Goal: Information Seeking & Learning: Learn about a topic

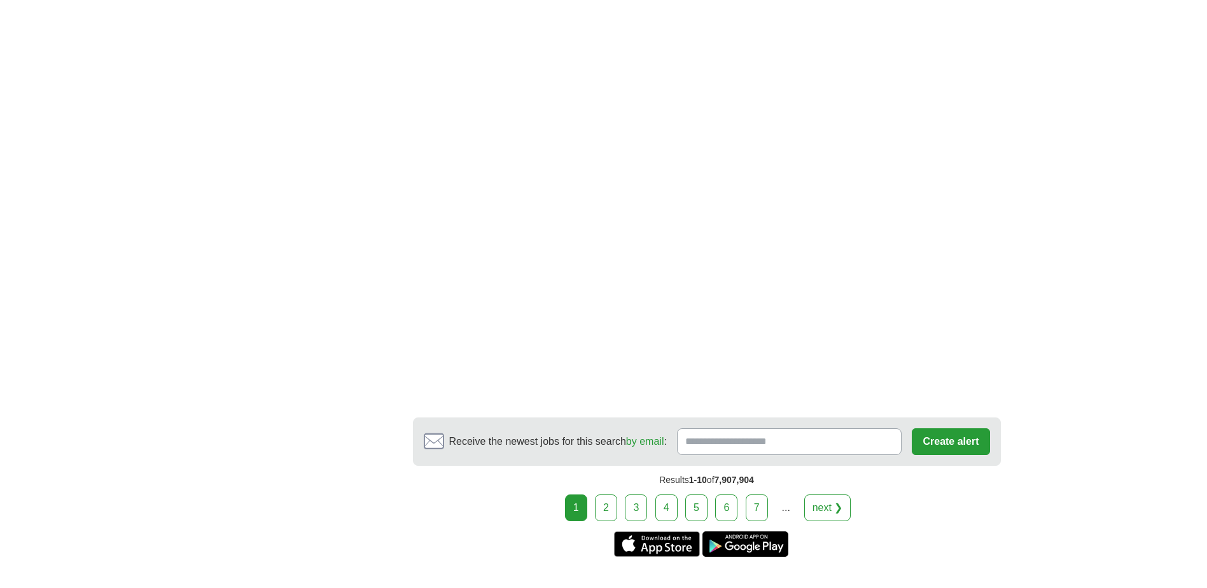
scroll to position [1845, 0]
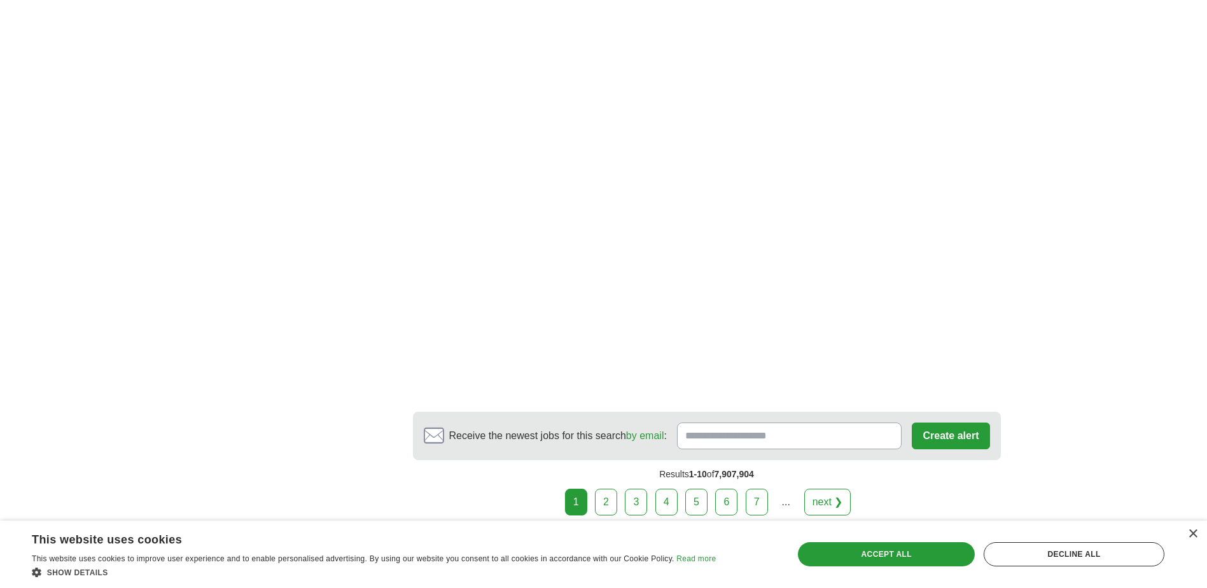
click at [826, 489] on link "next ❯" at bounding box center [827, 502] width 47 height 27
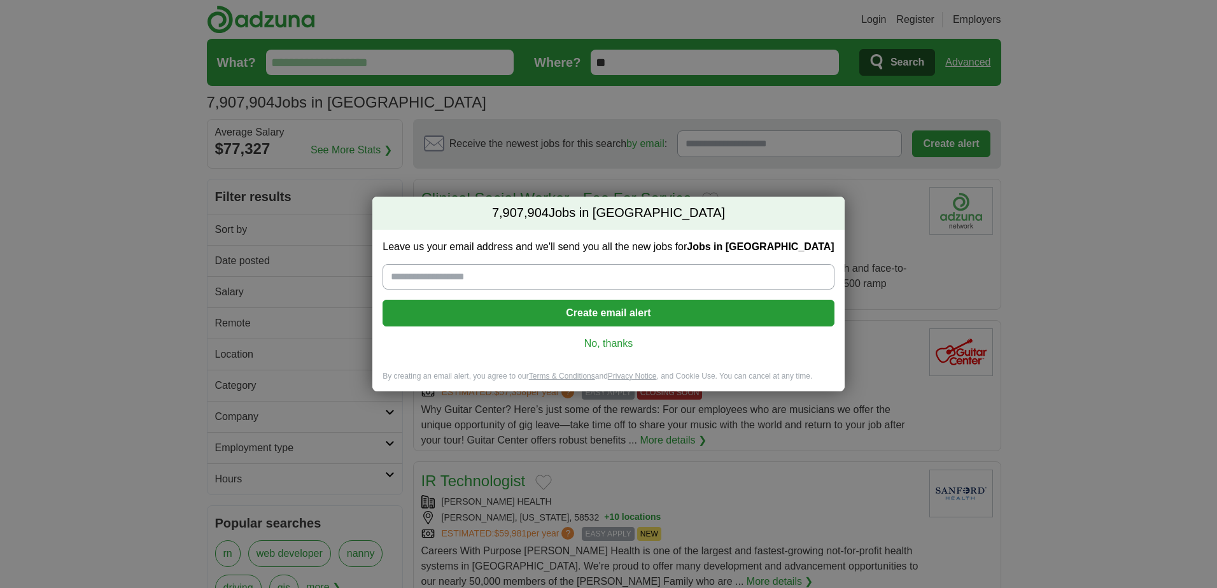
click at [591, 347] on link "No, thanks" at bounding box center [608, 344] width 431 height 14
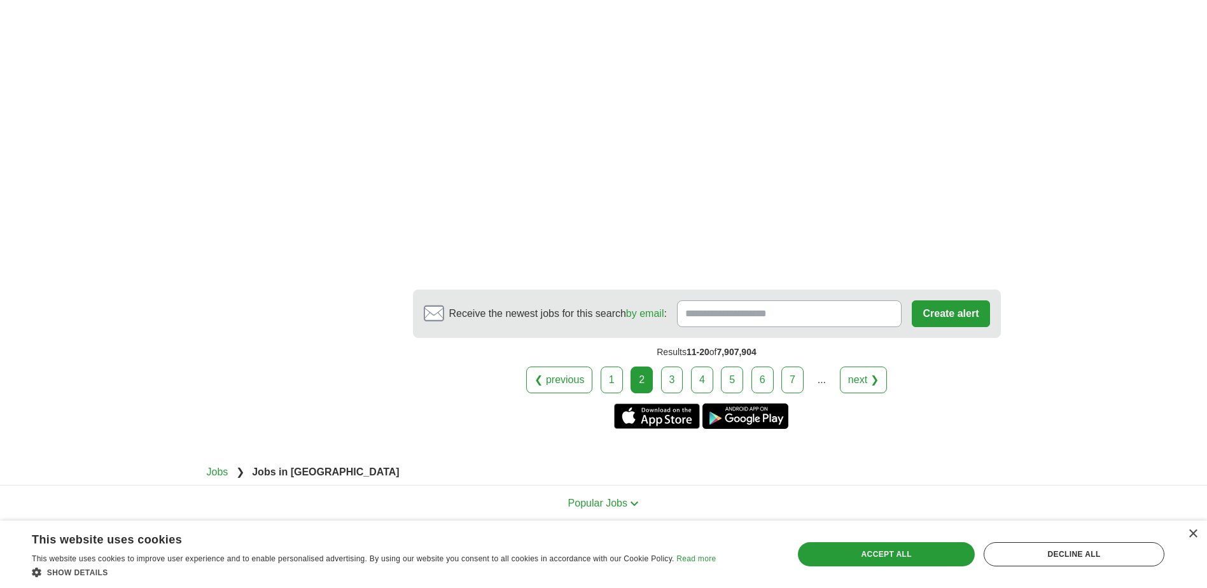
scroll to position [2100, 0]
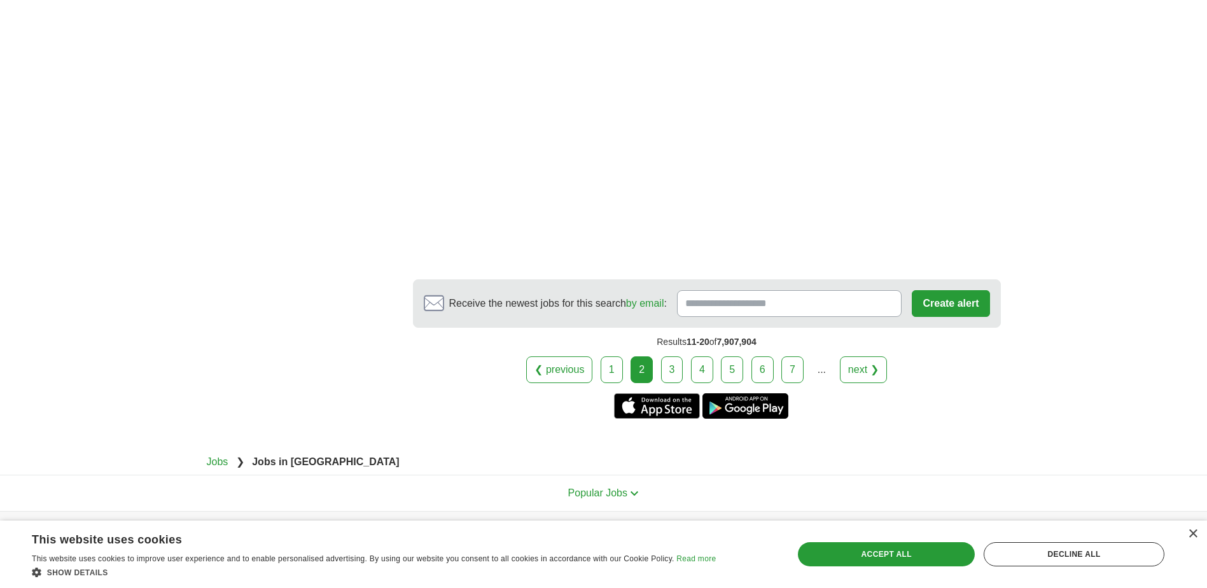
click at [848, 356] on link "next ❯" at bounding box center [863, 369] width 47 height 27
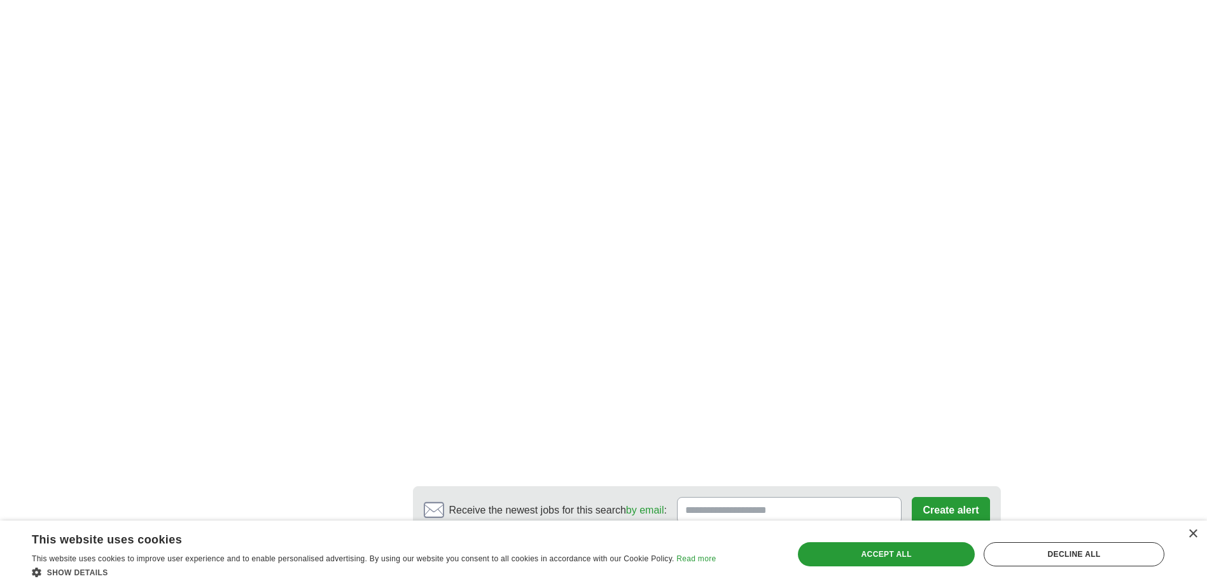
scroll to position [2036, 0]
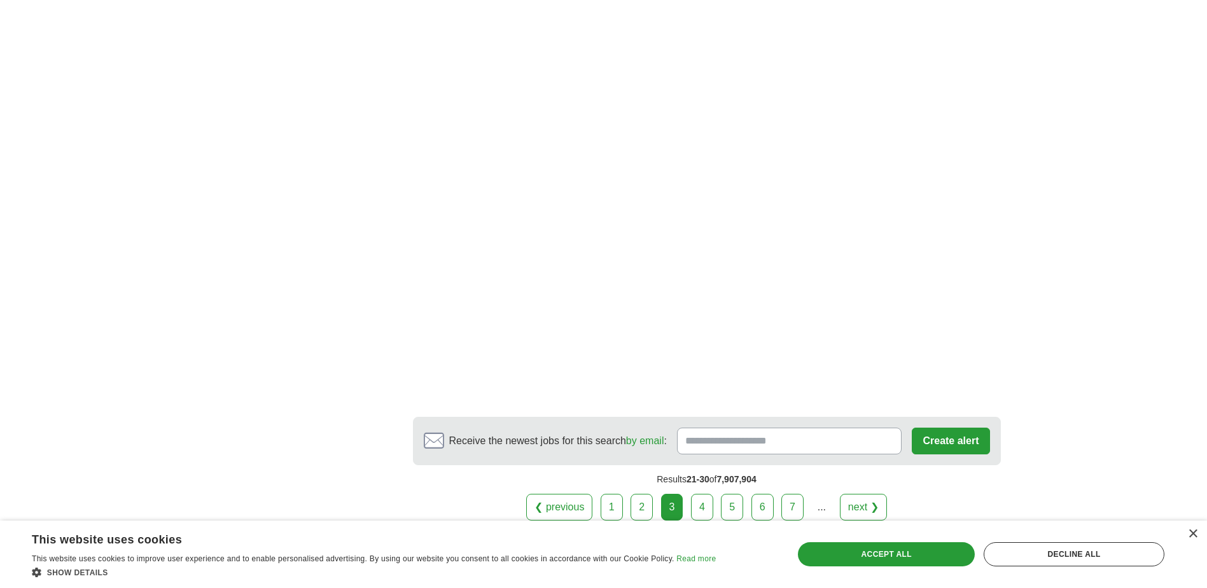
click at [864, 494] on link "next ❯" at bounding box center [863, 507] width 47 height 27
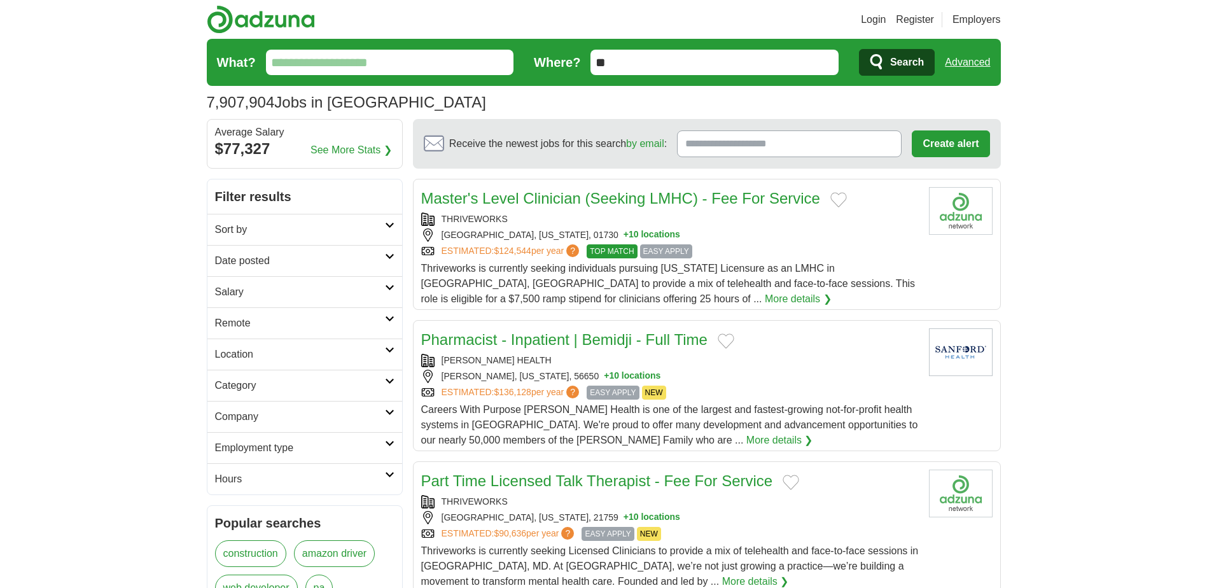
click at [277, 61] on input "What?" at bounding box center [390, 62] width 248 height 25
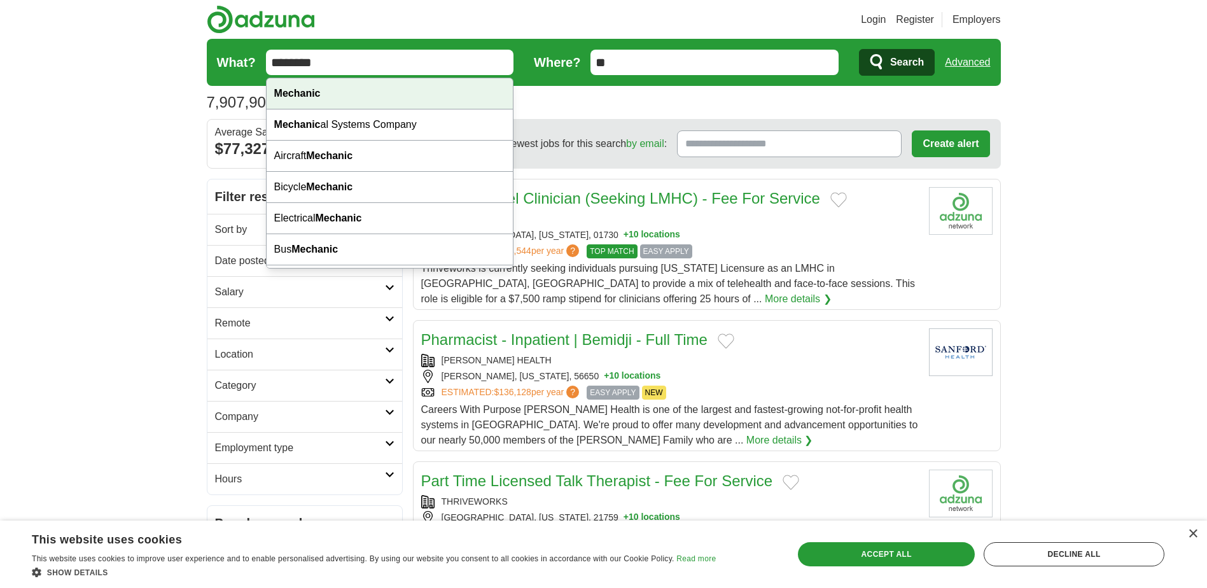
click at [296, 94] on strong "Mechanic" at bounding box center [297, 93] width 46 height 11
type input "********"
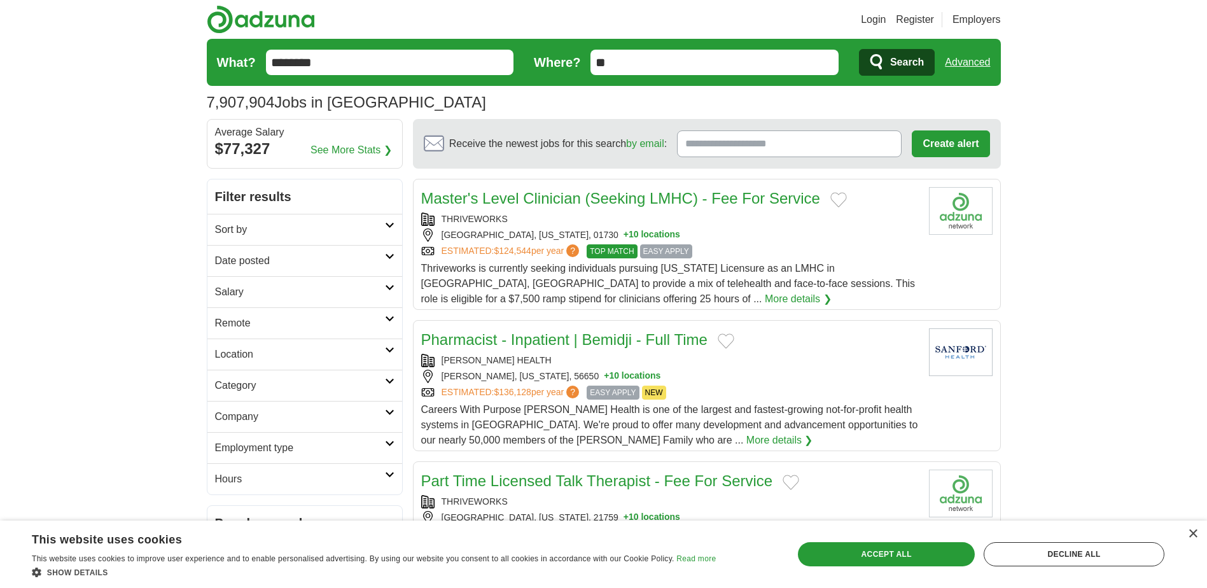
click at [603, 63] on input "**" at bounding box center [715, 62] width 248 height 25
click at [647, 59] on input "*******" at bounding box center [715, 62] width 248 height 25
type input "*"
type input "*****"
click at [910, 63] on span "Search" at bounding box center [907, 62] width 34 height 25
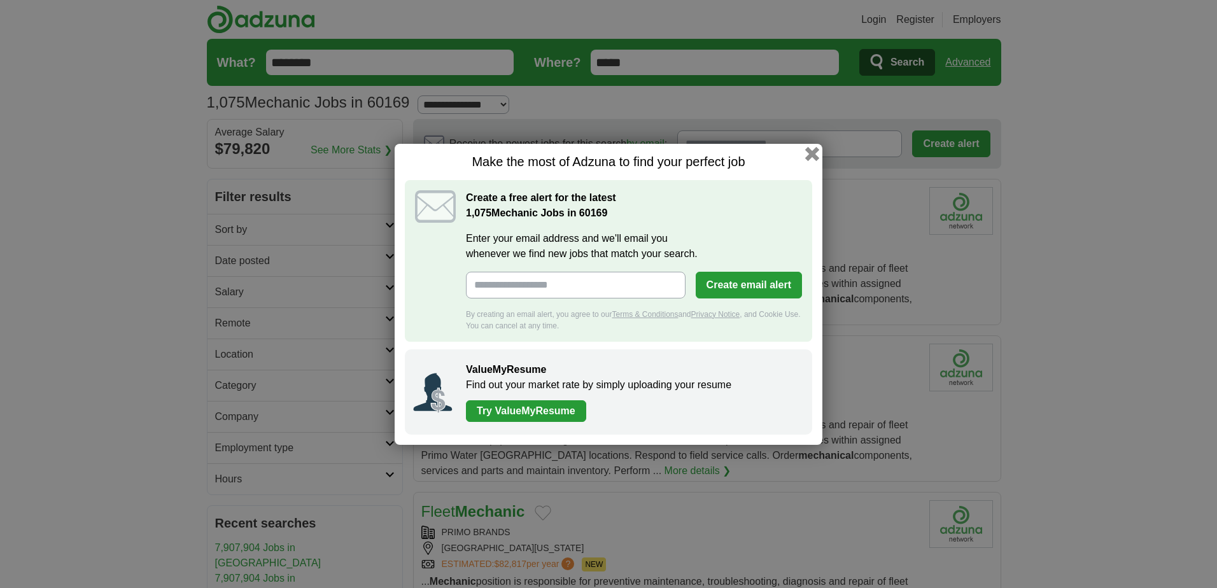
click at [813, 151] on button "button" at bounding box center [812, 153] width 14 height 14
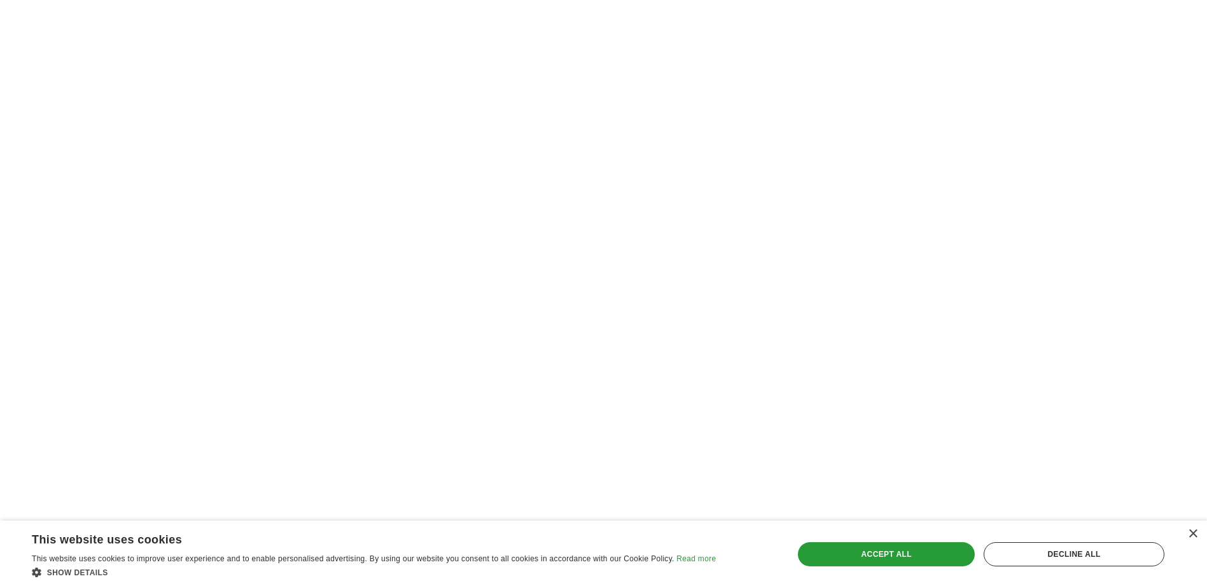
scroll to position [2227, 0]
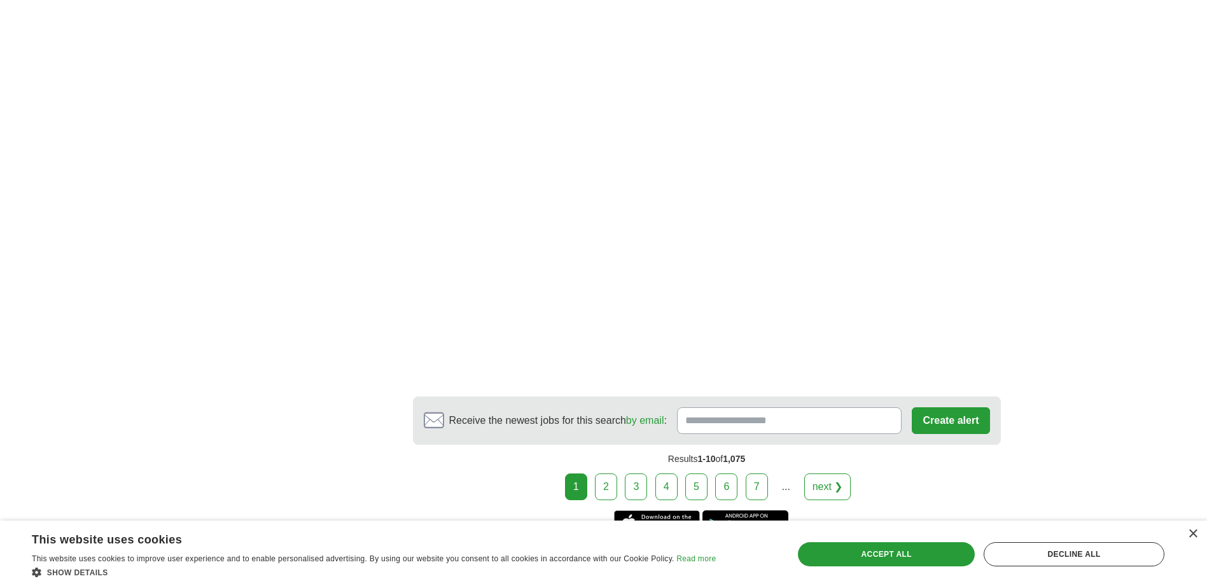
click at [820, 484] on link "next ❯" at bounding box center [827, 486] width 47 height 27
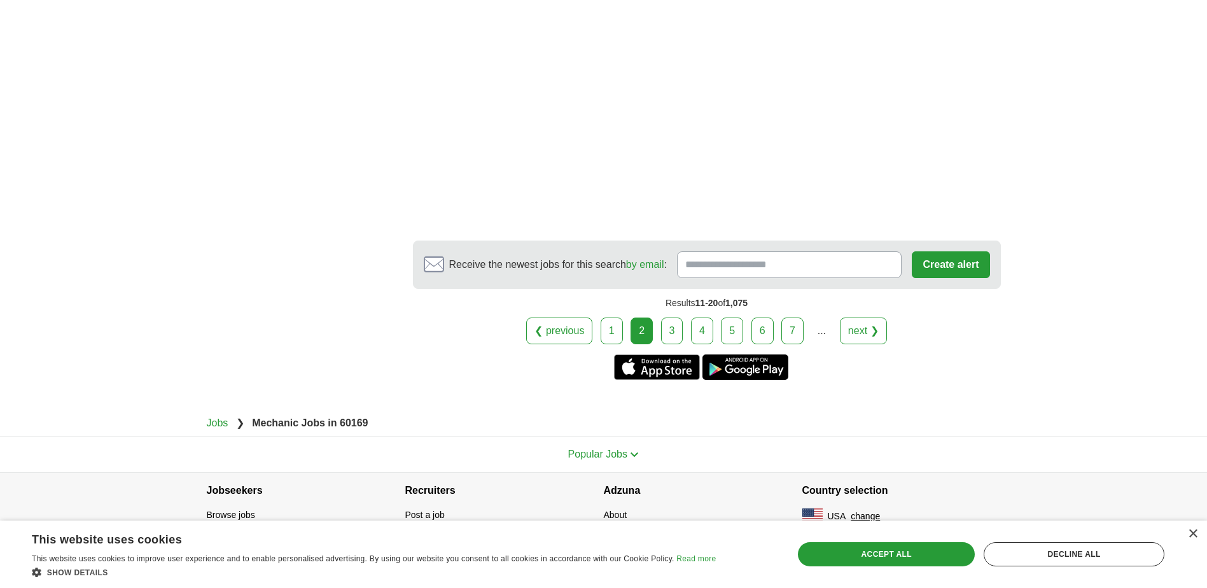
scroll to position [2421, 0]
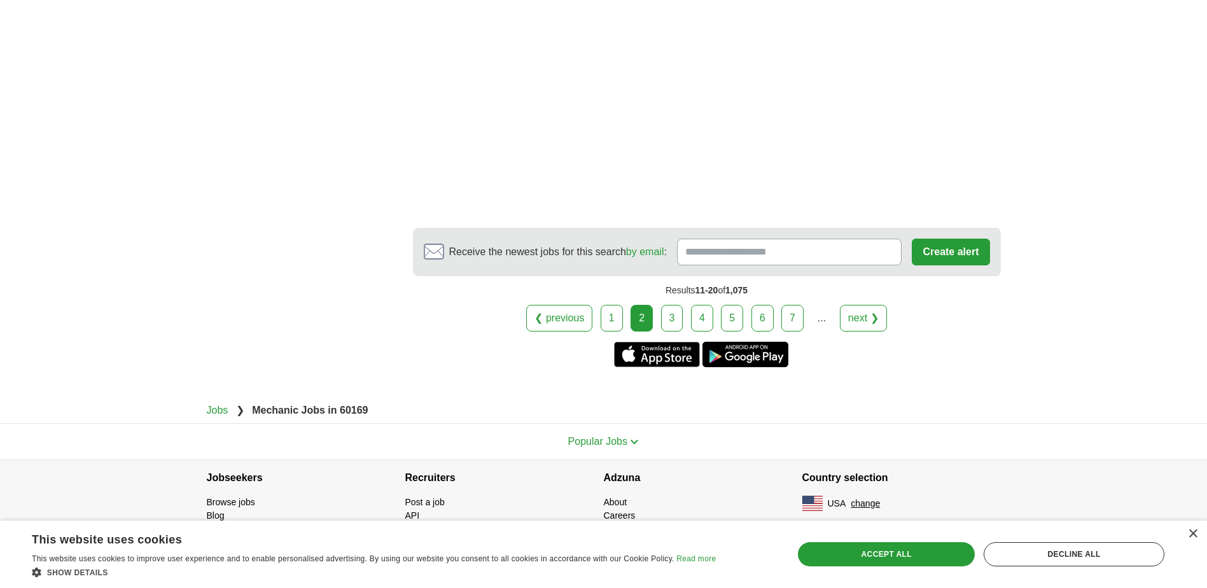
click at [864, 318] on link "next ❯" at bounding box center [863, 318] width 47 height 27
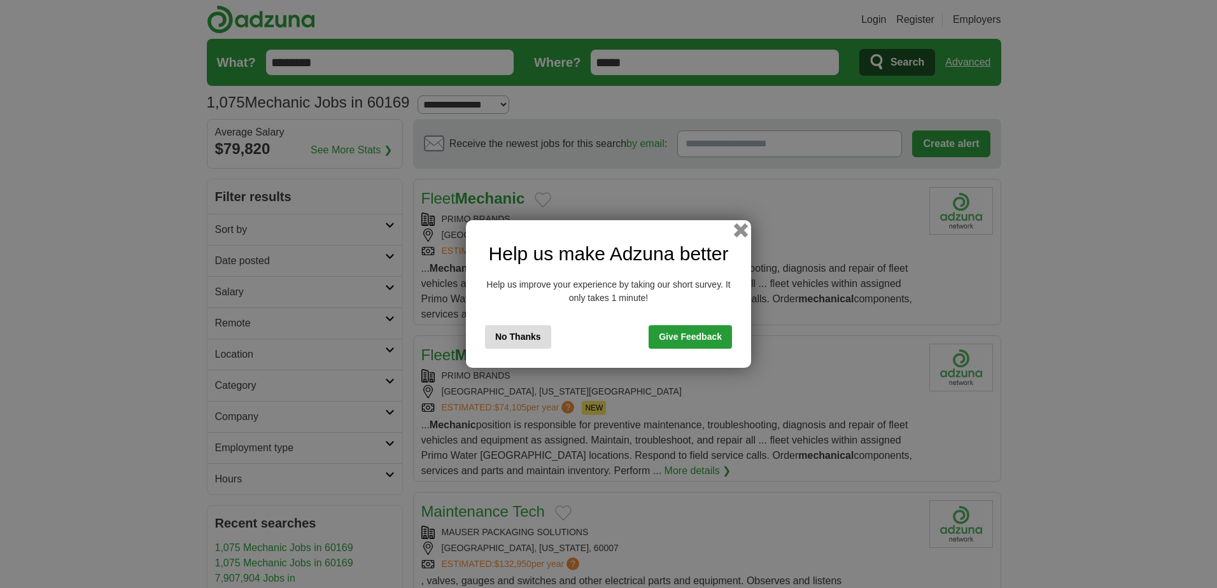
click at [743, 227] on button "button" at bounding box center [741, 230] width 14 height 14
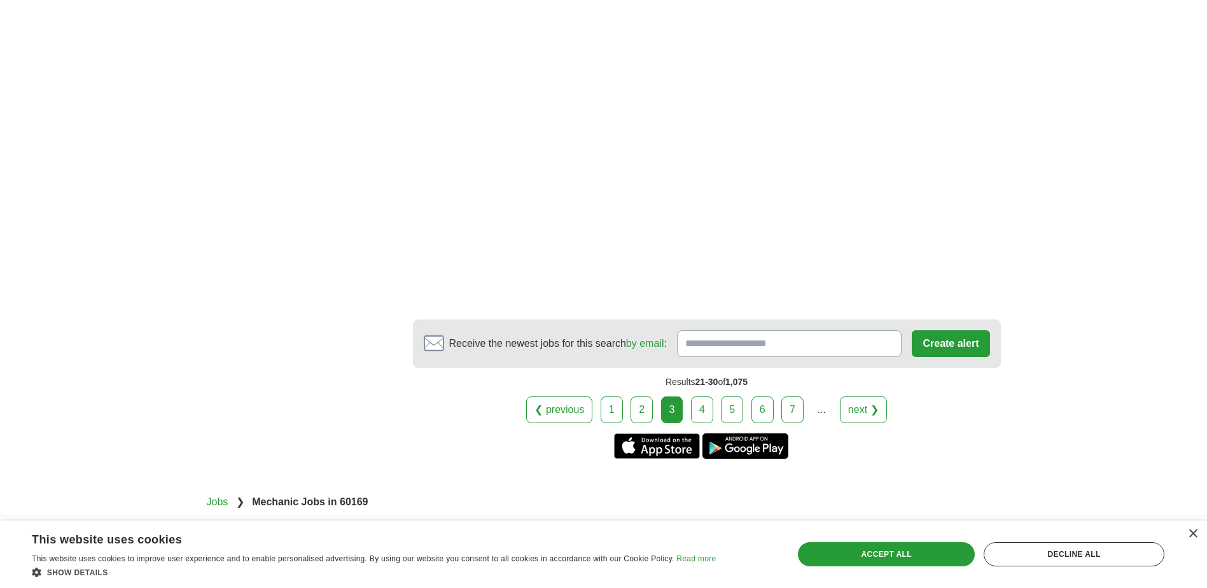
scroll to position [2392, 0]
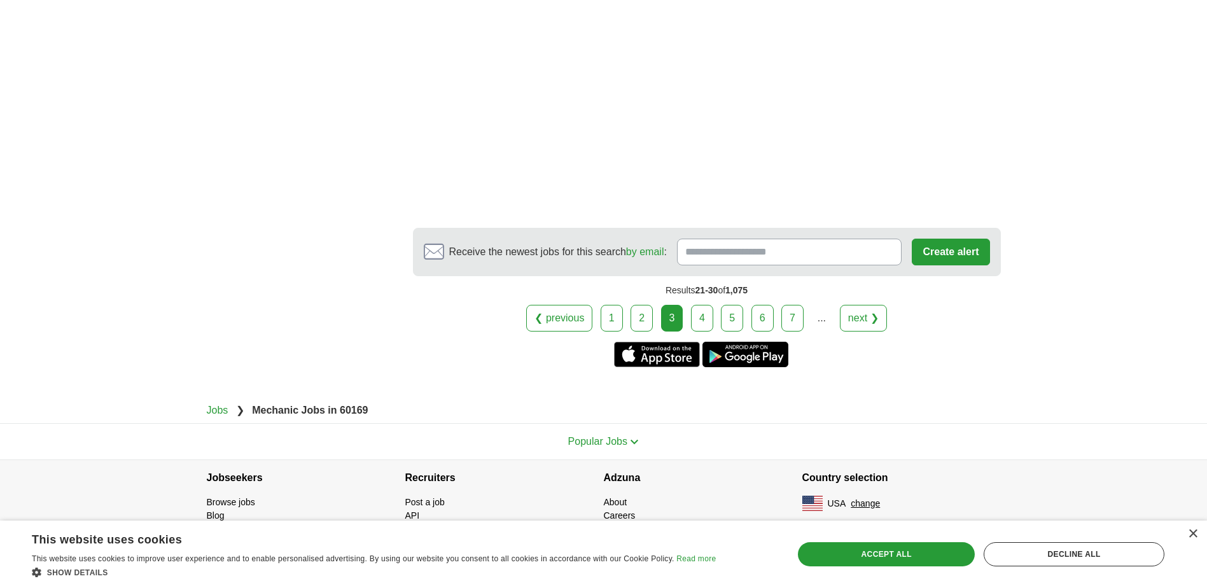
click at [864, 316] on link "next ❯" at bounding box center [863, 318] width 47 height 27
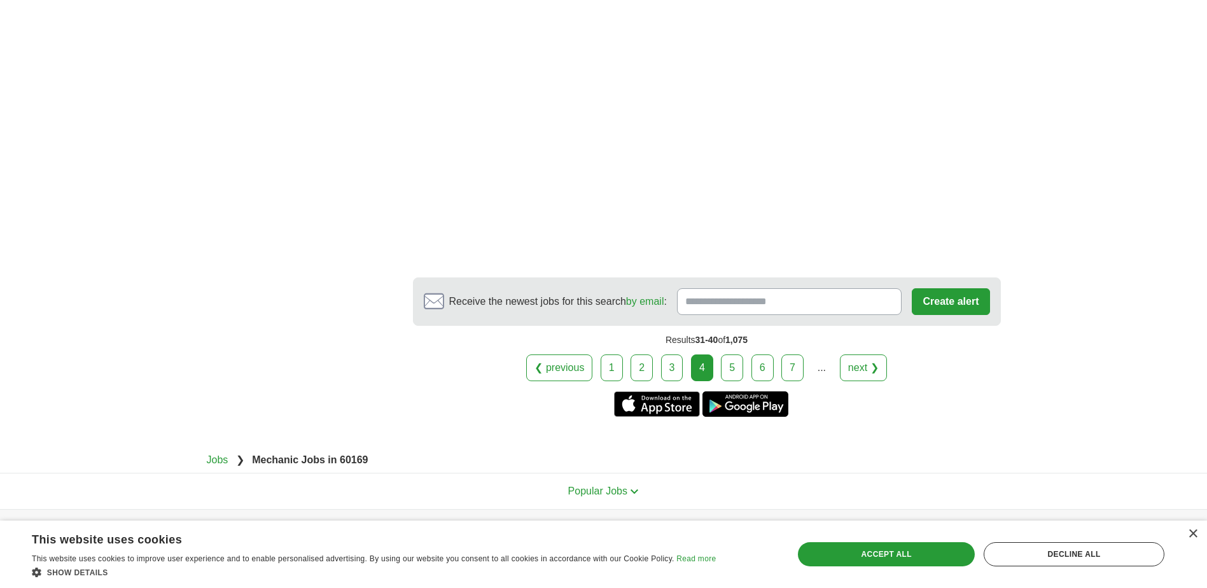
scroll to position [2425, 0]
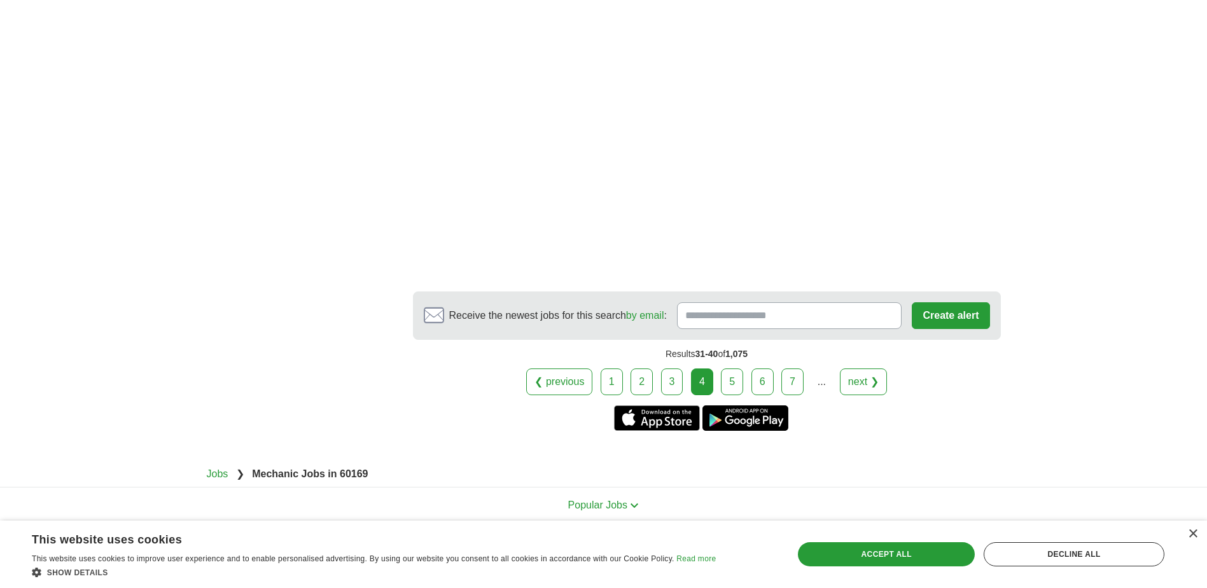
click at [850, 379] on link "next ❯" at bounding box center [863, 381] width 47 height 27
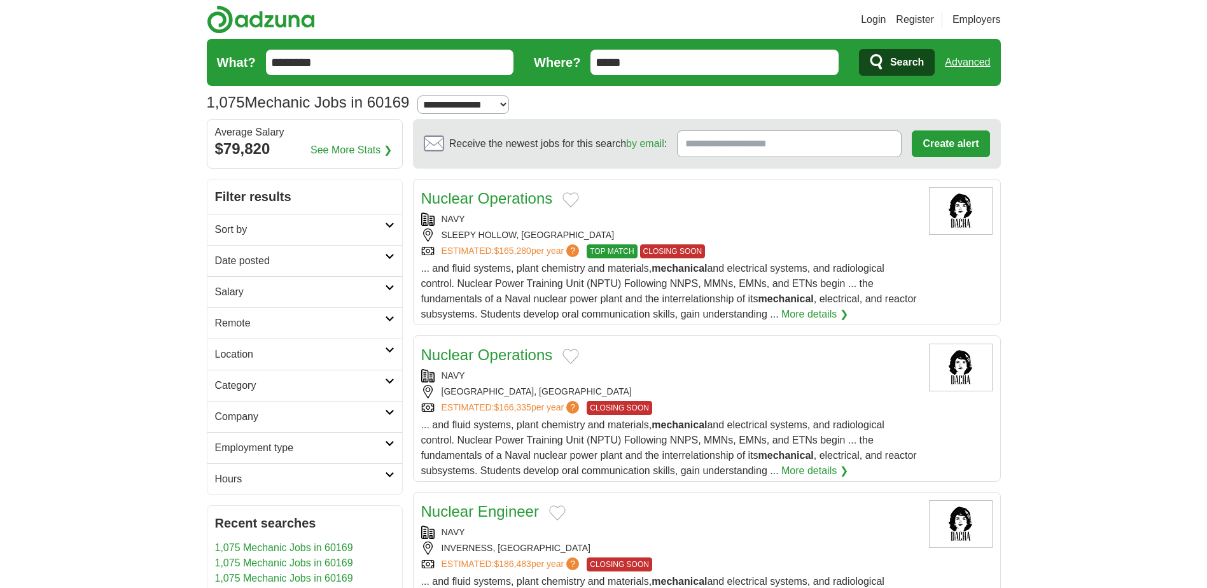
scroll to position [64, 0]
